Goal: Task Accomplishment & Management: Manage account settings

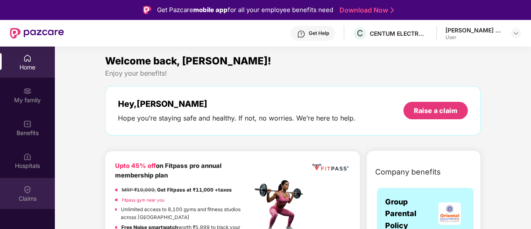
click at [22, 204] on div "Claims" at bounding box center [27, 193] width 55 height 31
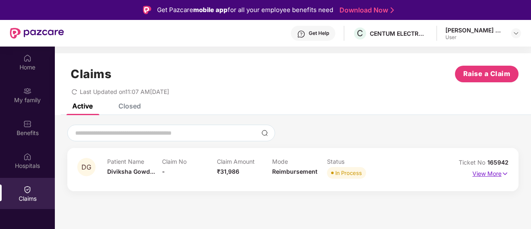
click at [486, 169] on p "View More" at bounding box center [490, 172] width 36 height 11
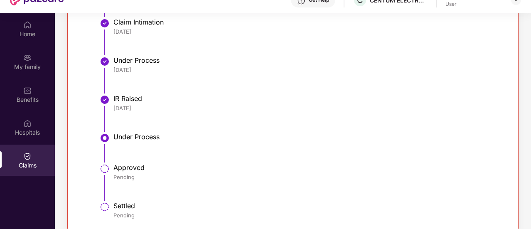
scroll to position [47, 0]
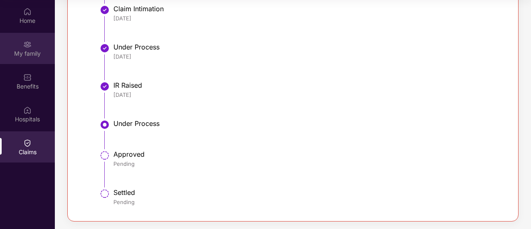
click at [30, 47] on img at bounding box center [27, 44] width 8 height 8
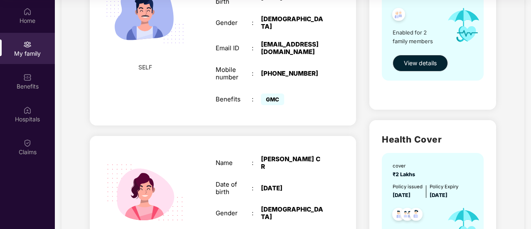
scroll to position [277, 0]
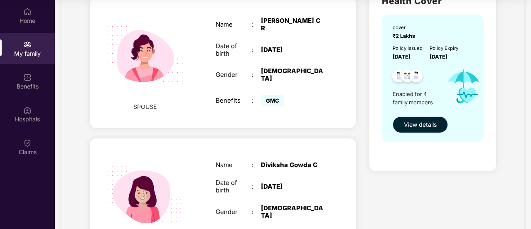
click at [415, 123] on span "View details" at bounding box center [420, 124] width 33 height 9
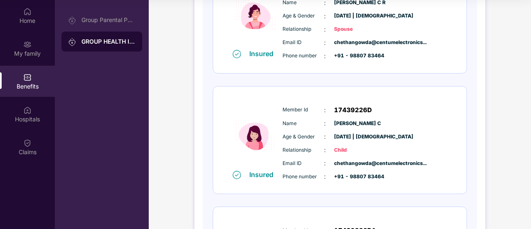
scroll to position [412, 0]
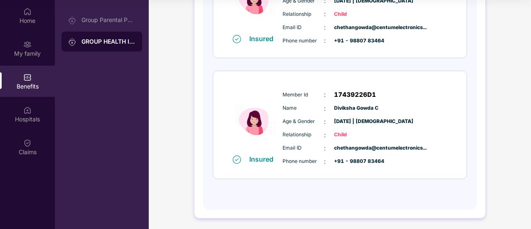
click at [323, 144] on span "Email ID" at bounding box center [303, 148] width 42 height 8
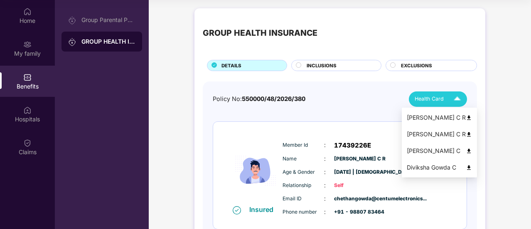
click at [449, 93] on div "Health Card" at bounding box center [439, 99] width 50 height 15
click at [432, 164] on div "Diviksha Gowda C" at bounding box center [439, 167] width 65 height 9
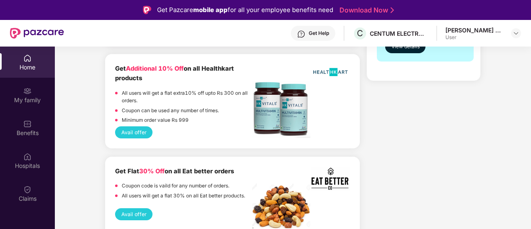
scroll to position [554, 0]
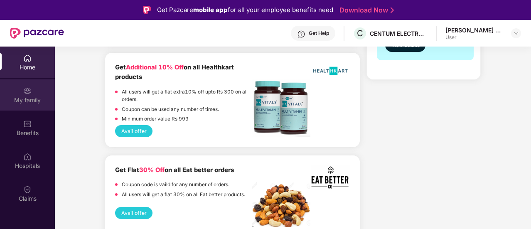
click at [20, 103] on div "My family" at bounding box center [27, 100] width 55 height 8
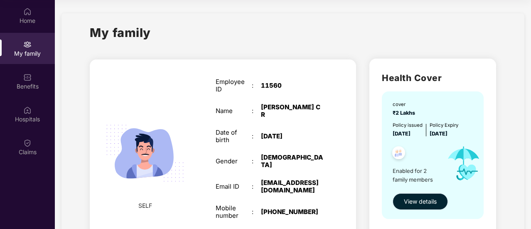
click at [417, 198] on span "View details" at bounding box center [420, 201] width 33 height 9
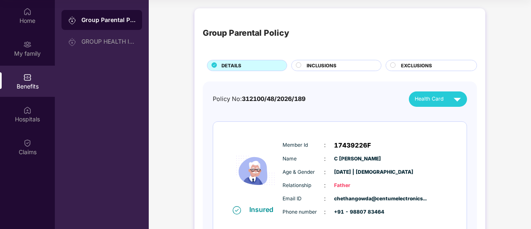
click at [419, 98] on span "Health Card" at bounding box center [428, 99] width 29 height 8
click at [424, 118] on div "C [PERSON_NAME]" at bounding box center [437, 117] width 60 height 9
